Goal: Task Accomplishment & Management: Manage account settings

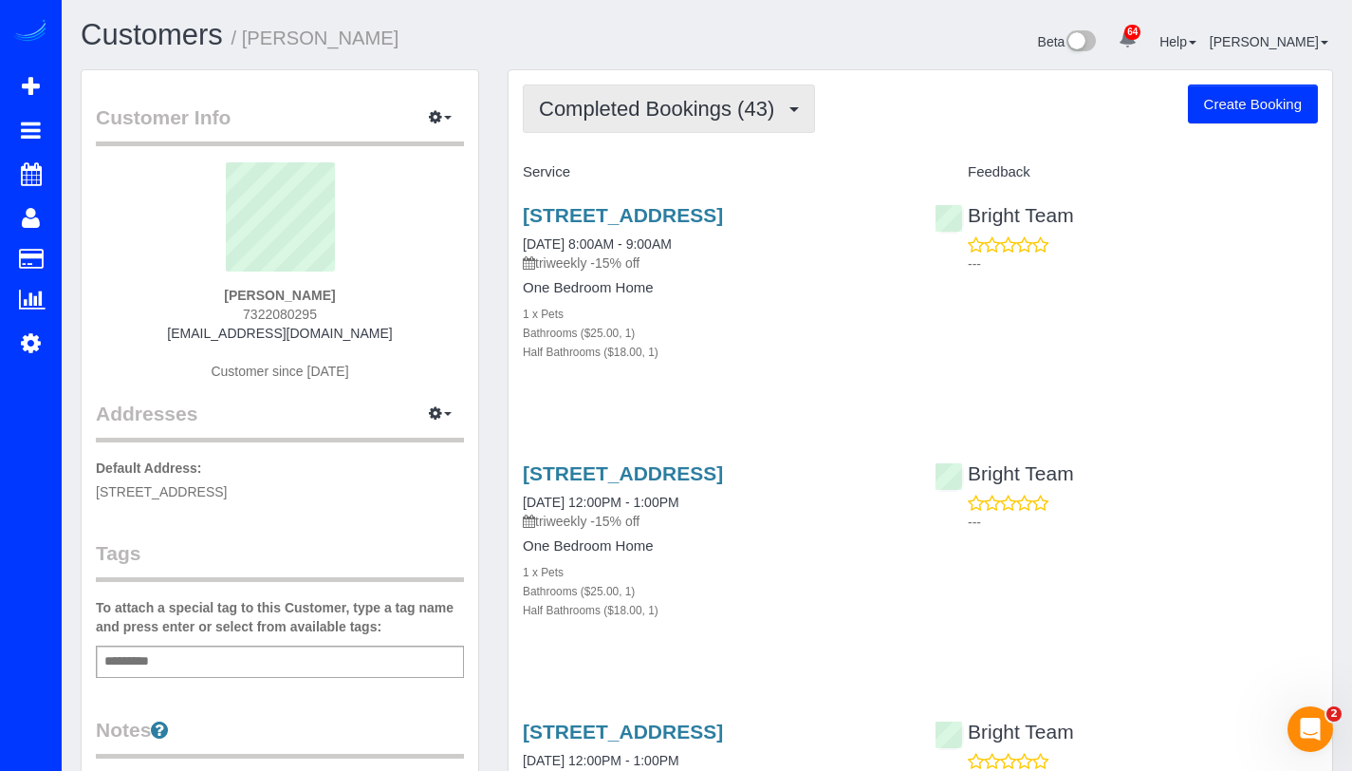
click at [662, 116] on span "Completed Bookings (43)" at bounding box center [661, 109] width 245 height 24
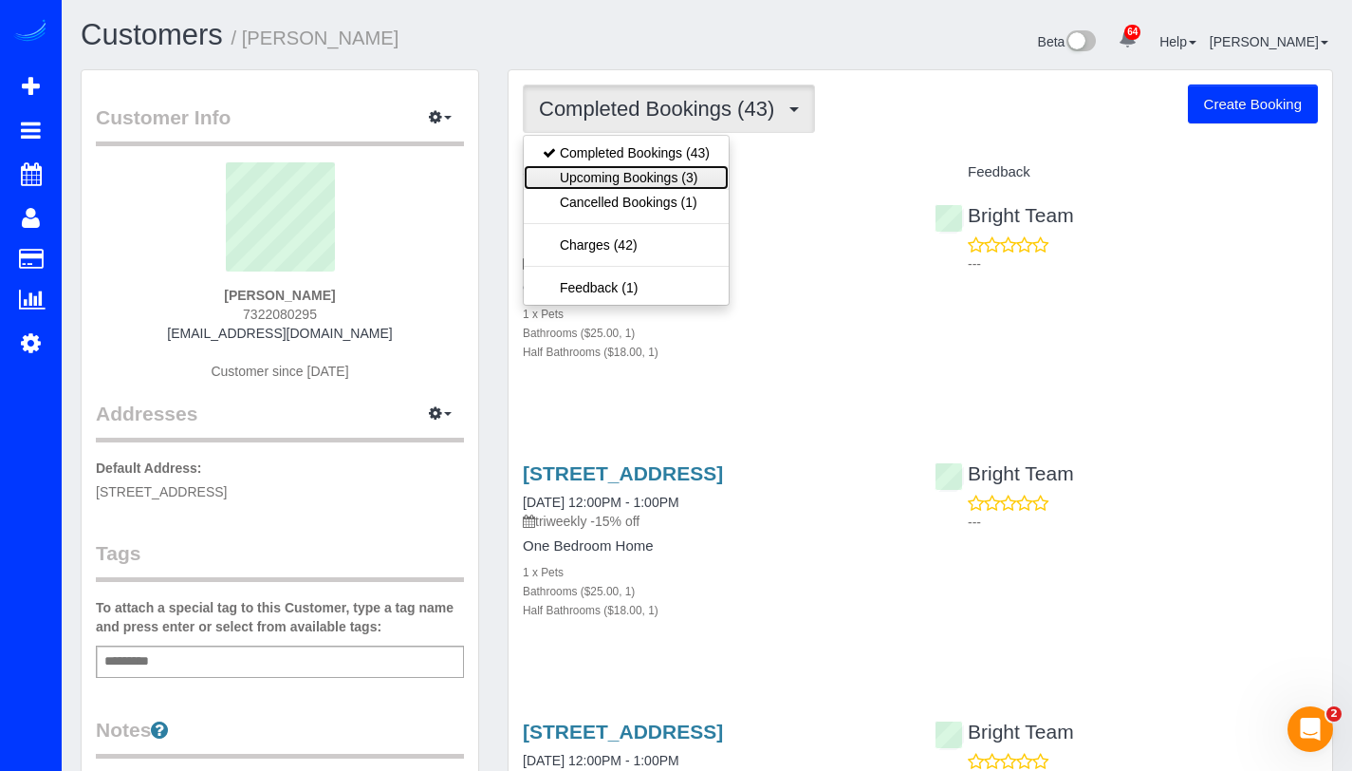
click at [627, 168] on link "Upcoming Bookings (3)" at bounding box center [626, 177] width 205 height 25
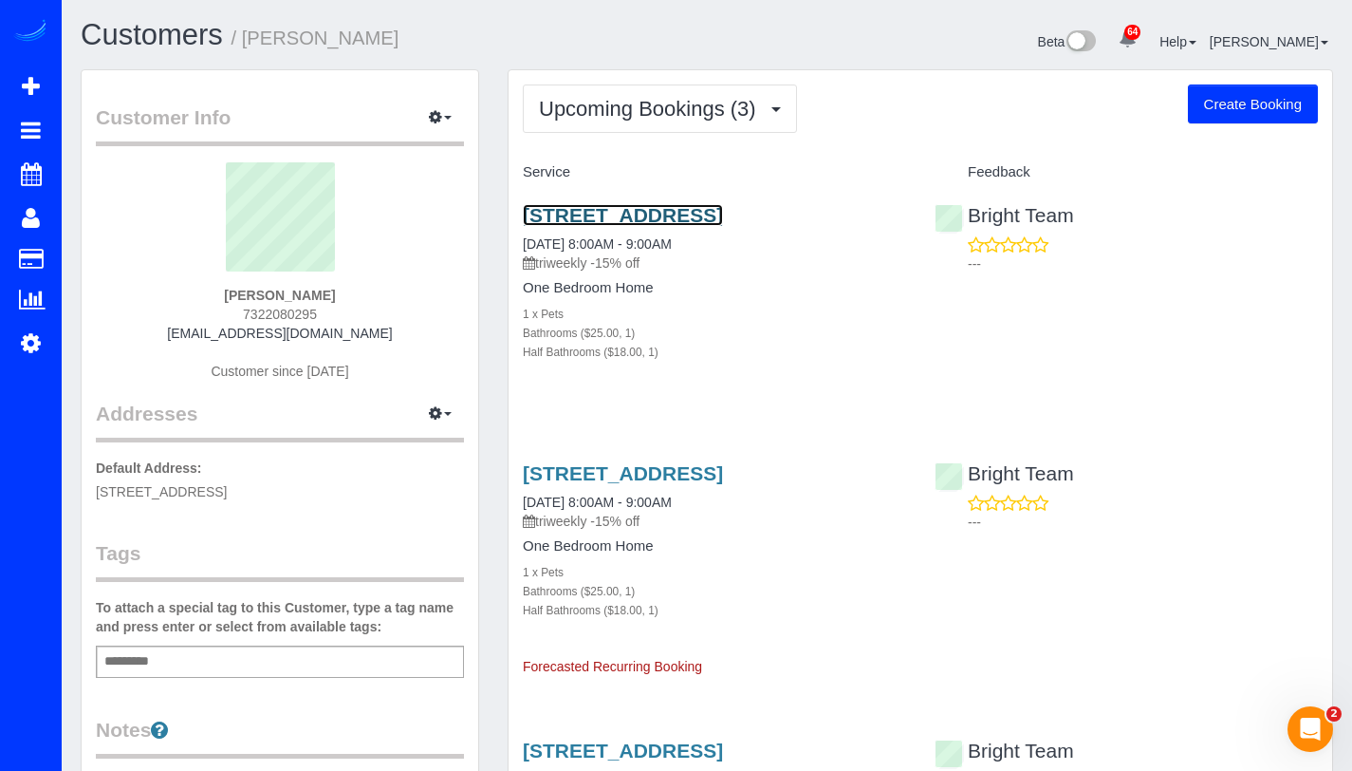
click at [556, 226] on link "[STREET_ADDRESS]" at bounding box center [623, 215] width 200 height 22
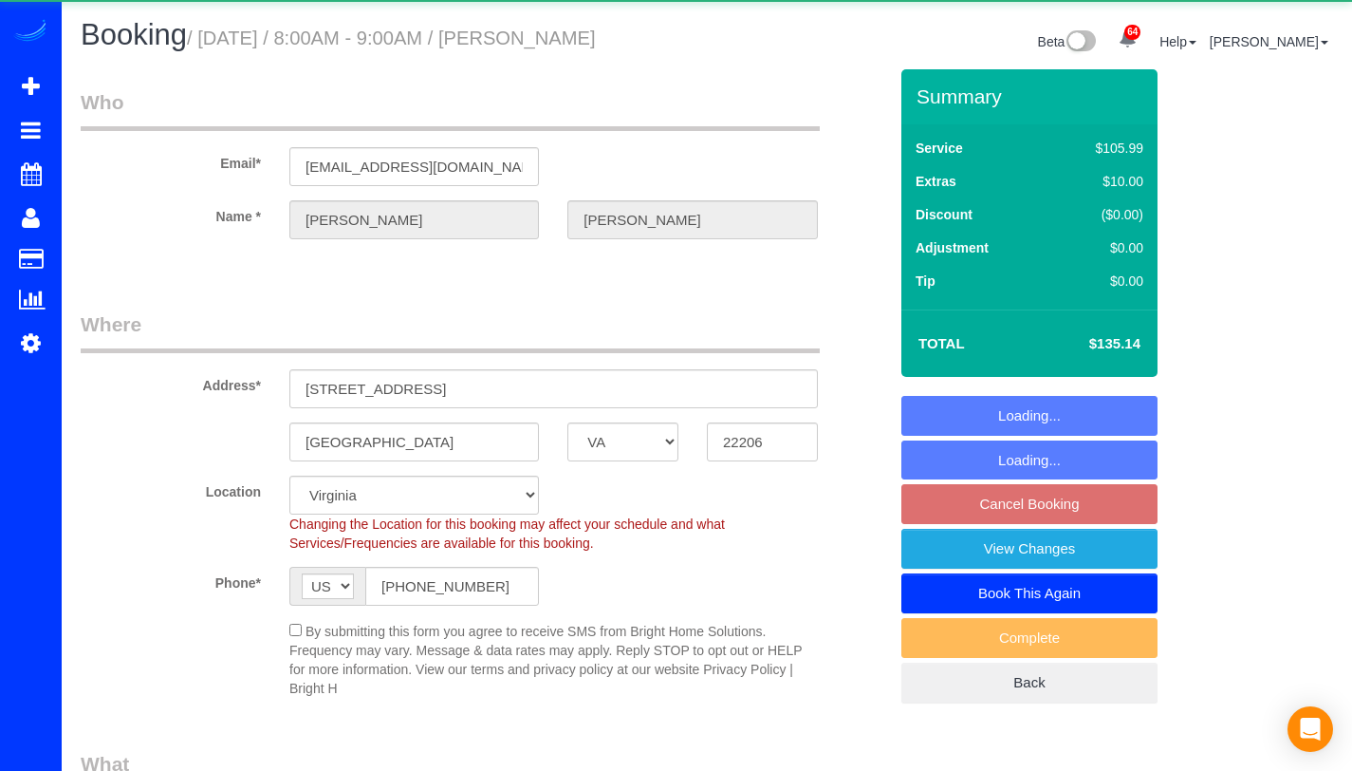
select select "VA"
select select "spot1"
select select "object:991"
select select "spot17"
select select "1"
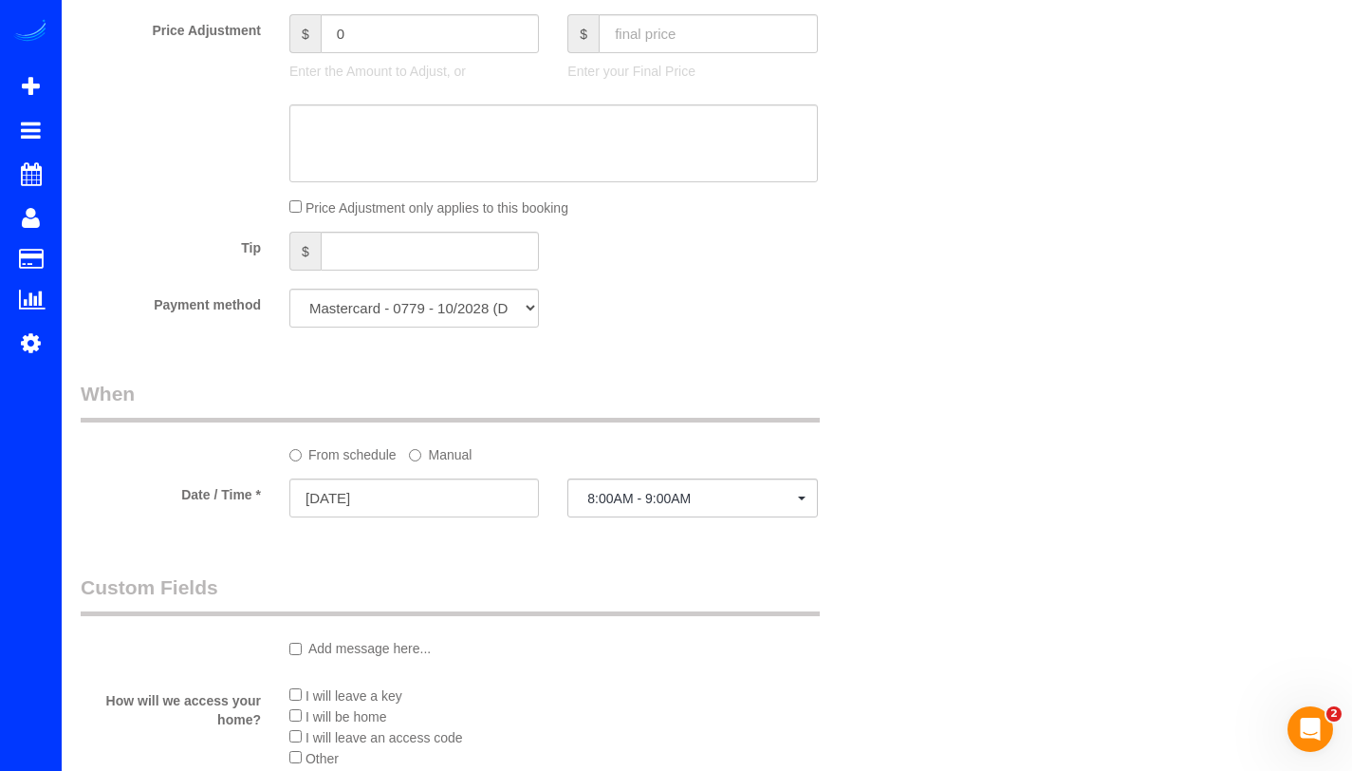
scroll to position [1627, 0]
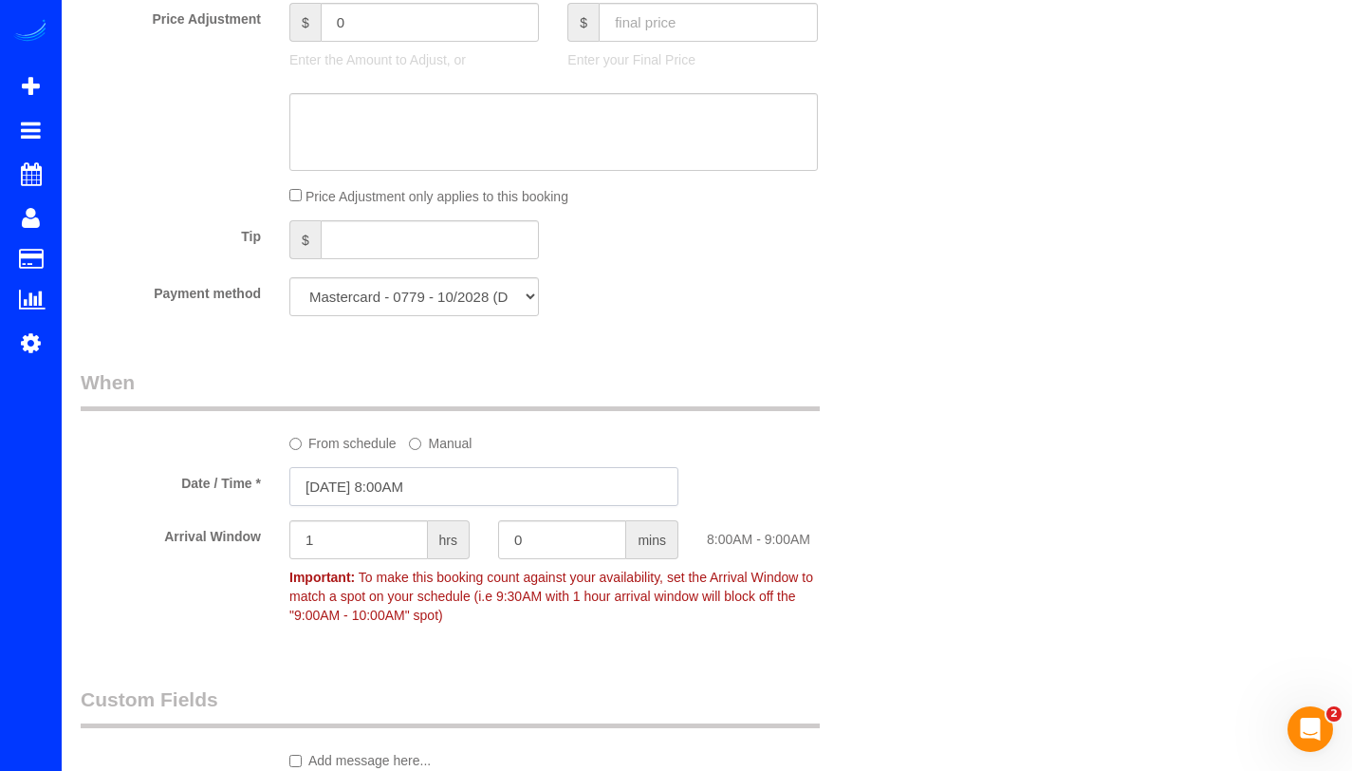
click at [335, 478] on input "[DATE] 8:00AM" at bounding box center [483, 486] width 389 height 39
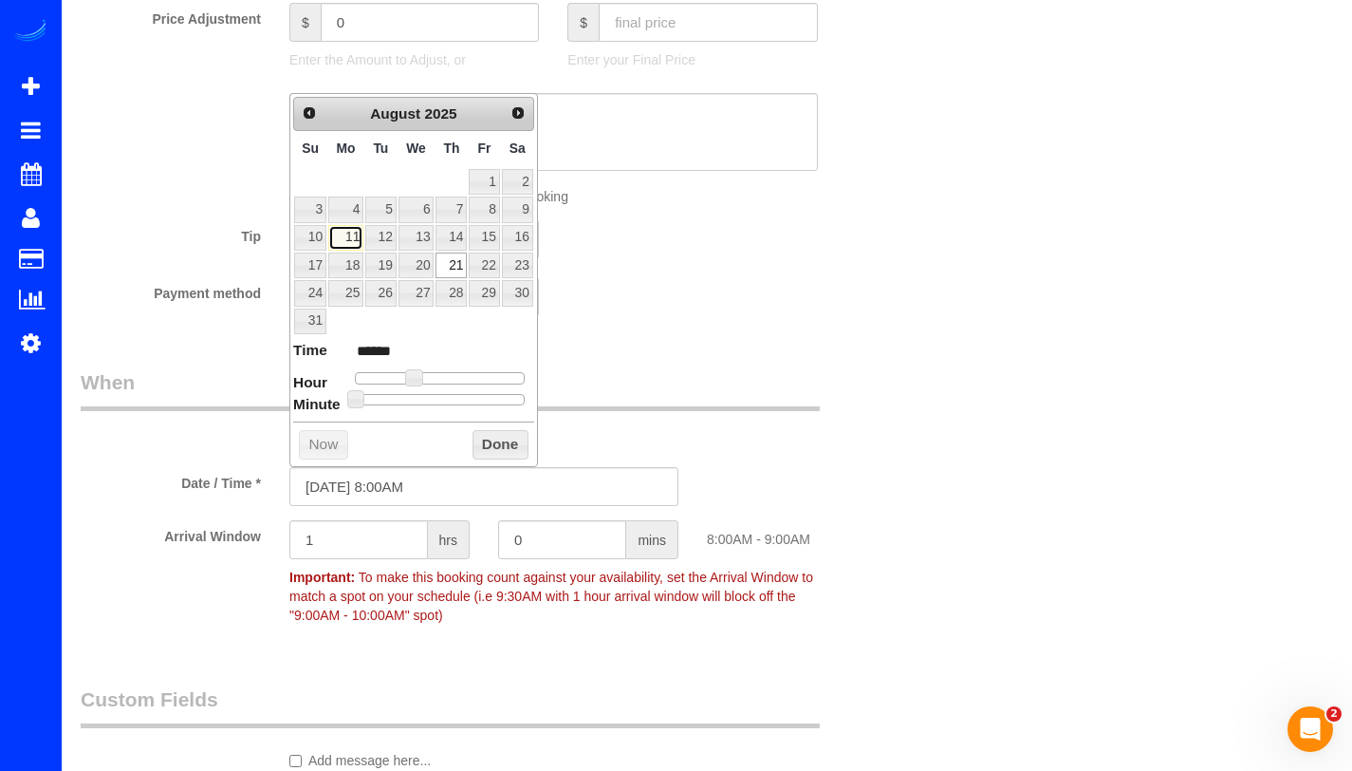
click at [350, 237] on link "11" at bounding box center [345, 238] width 35 height 26
click at [624, 345] on div "Who Email* [EMAIL_ADDRESS][DOMAIN_NAME] Name * [GEOGRAPHIC_DATA][PERSON_NAME] W…" at bounding box center [483, 44] width 835 height 3202
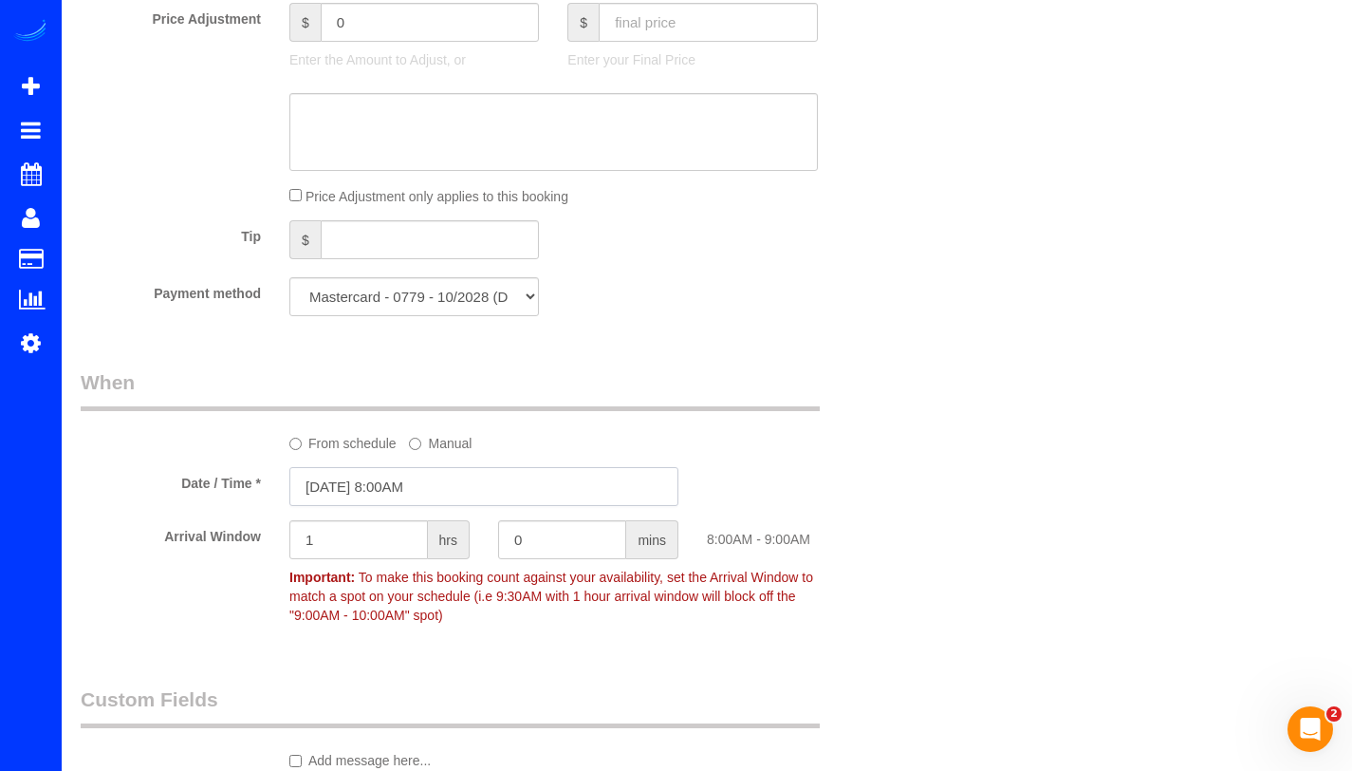
click at [337, 481] on input "[DATE] 8:00AM" at bounding box center [483, 486] width 389 height 39
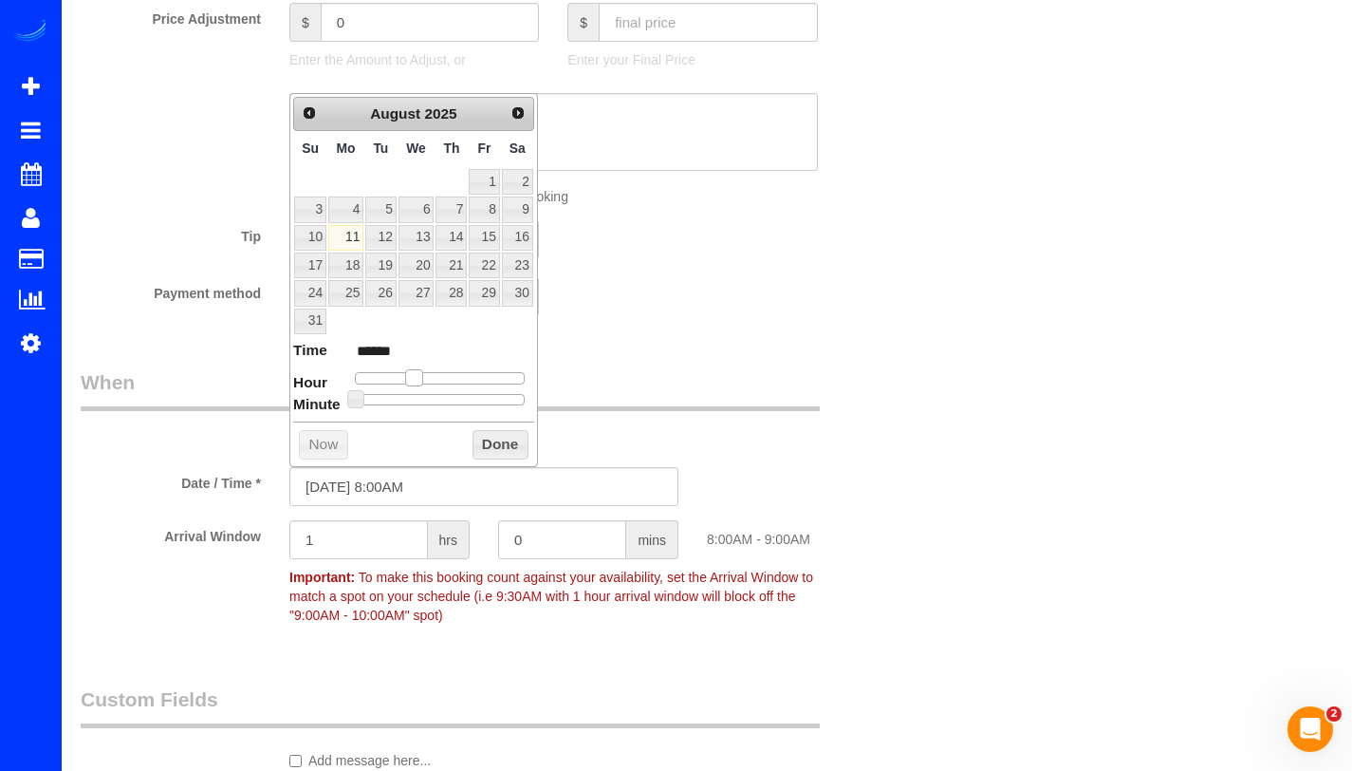
type input "[DATE] 9:00AM"
type input "******"
type input "[DATE] 10:00AM"
type input "*******"
type input "[DATE] 11:00AM"
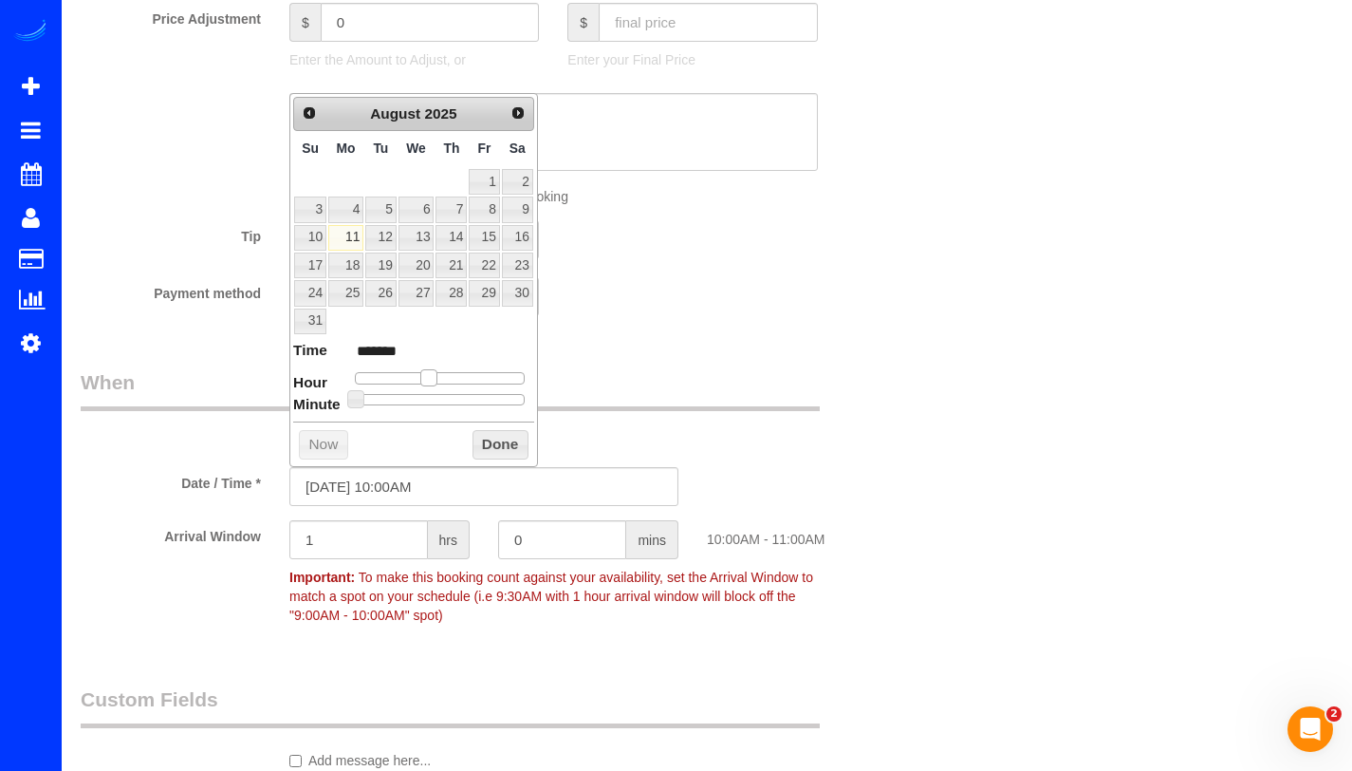
type input "*******"
type input "[DATE] 12:00PM"
type input "*******"
drag, startPoint x: 417, startPoint y: 377, endPoint x: 444, endPoint y: 380, distance: 27.7
click at [444, 380] on span at bounding box center [443, 377] width 17 height 17
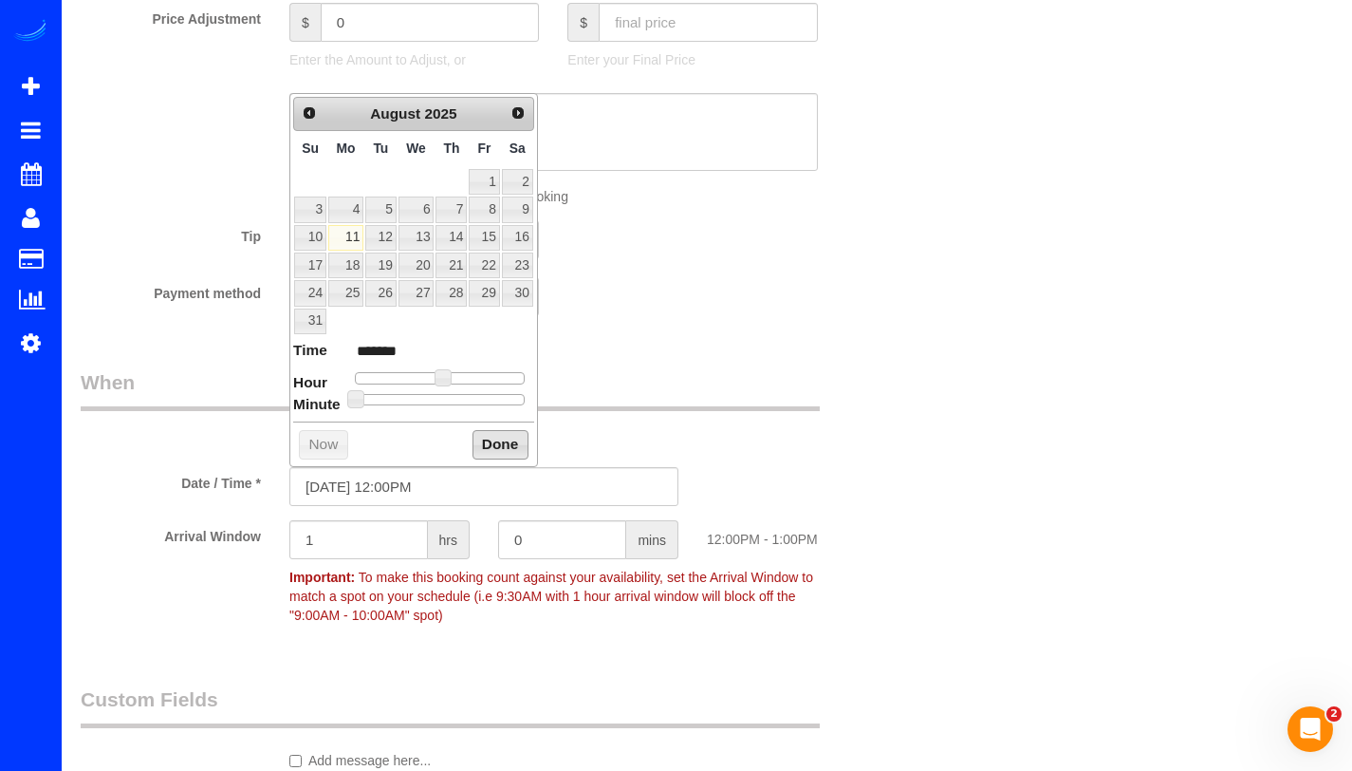
click at [480, 443] on button "Done" at bounding box center [501, 445] width 56 height 30
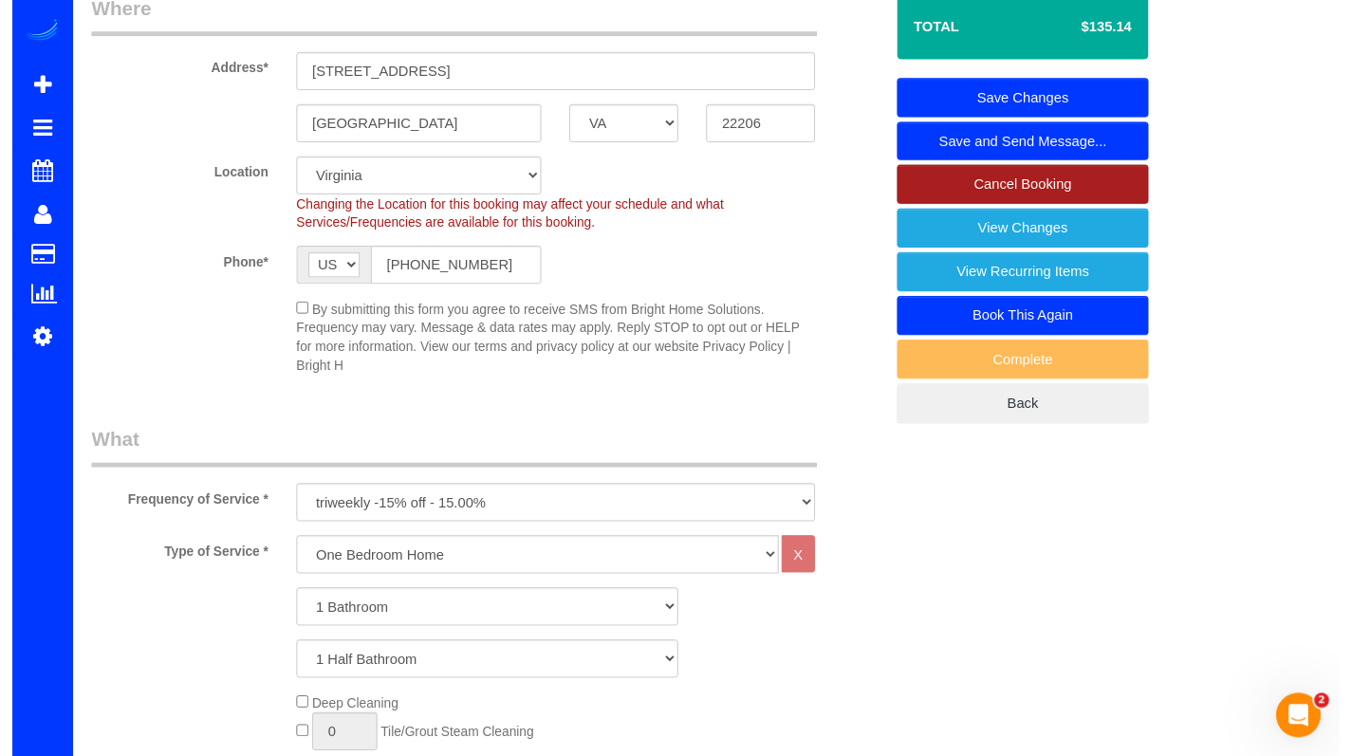
scroll to position [0, 0]
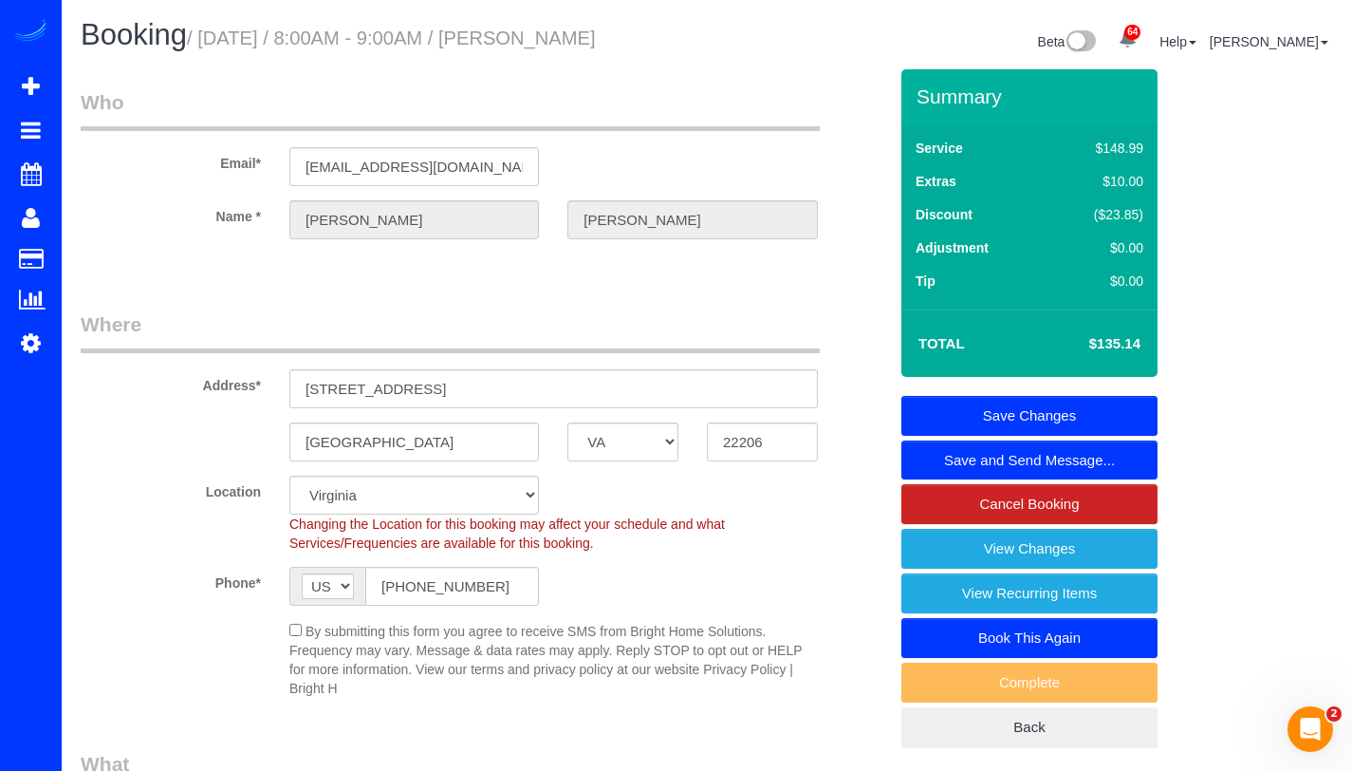
click at [1049, 419] on link "Save Changes" at bounding box center [1030, 416] width 256 height 40
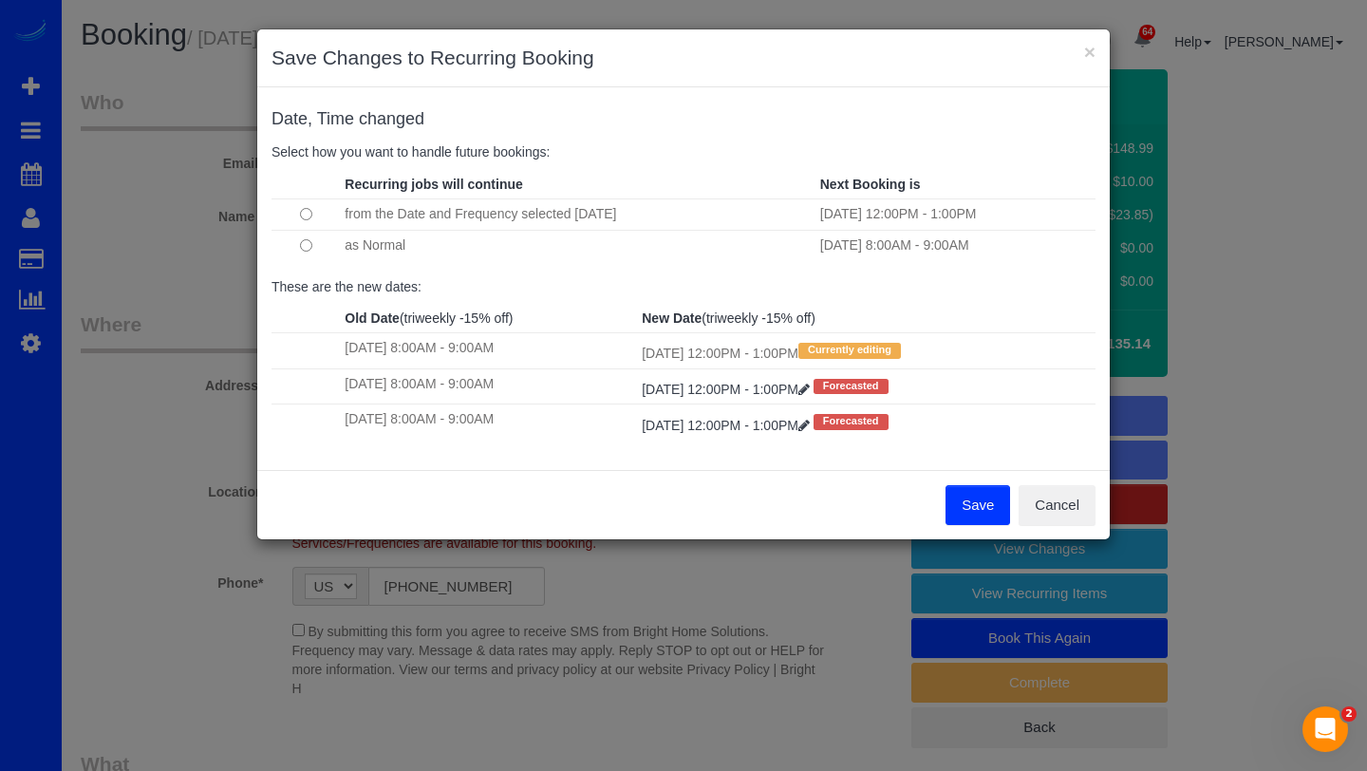
click at [979, 501] on button "Save" at bounding box center [977, 505] width 65 height 40
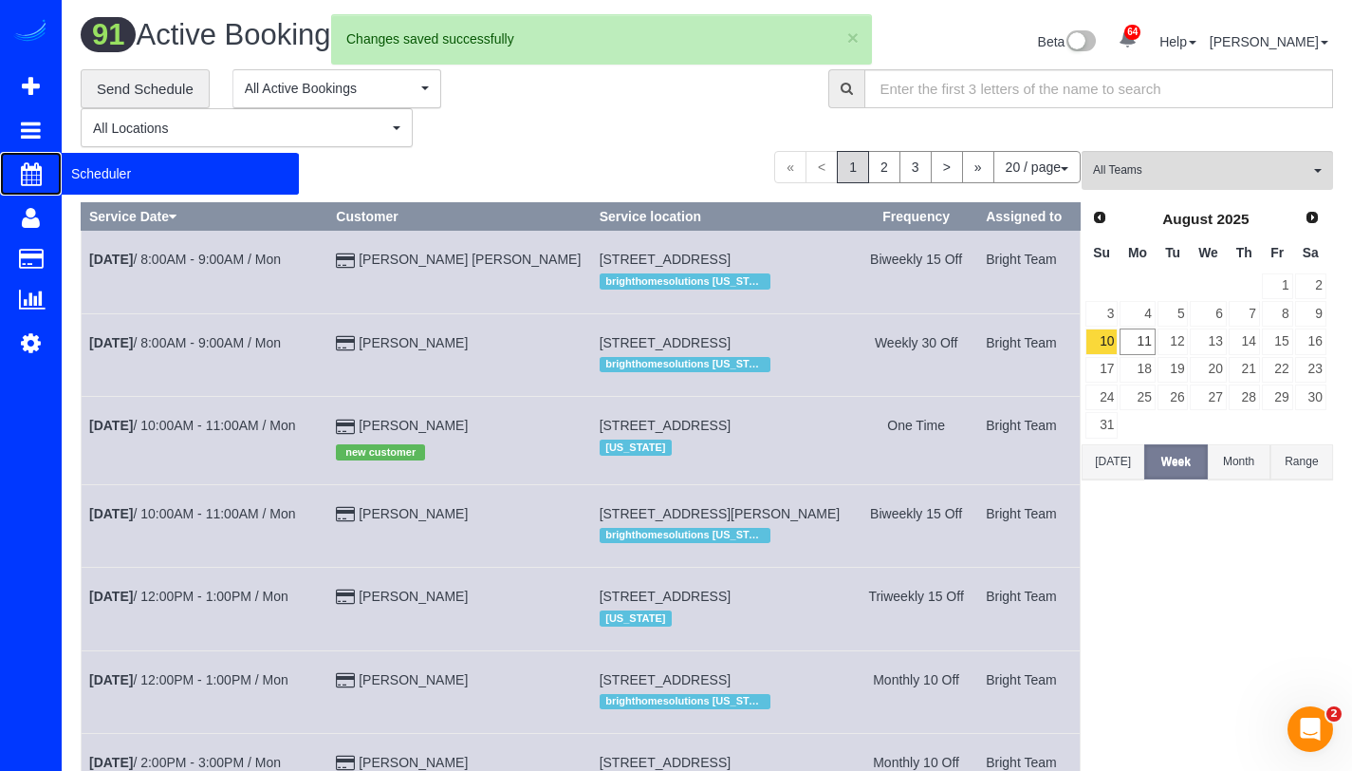
click at [117, 177] on span "Scheduler" at bounding box center [180, 174] width 237 height 44
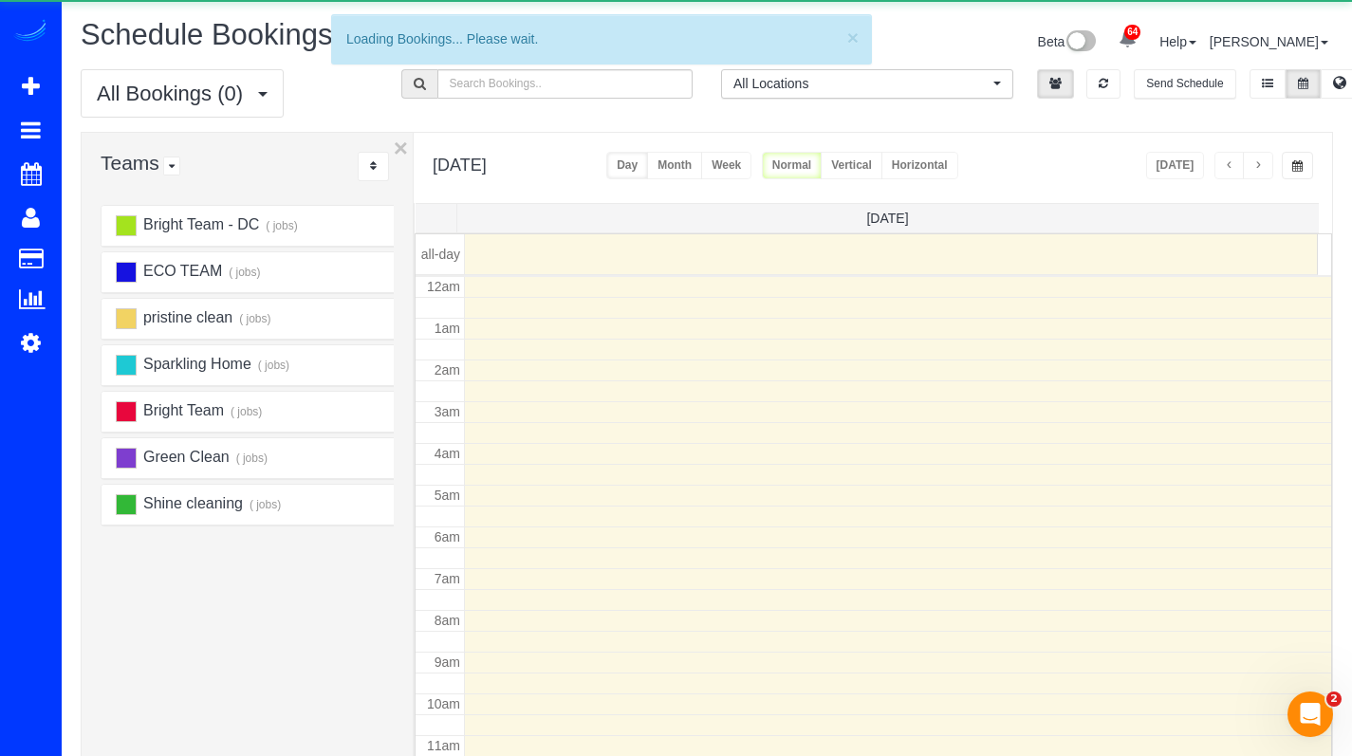
scroll to position [252, 0]
